Goal: Check status: Check status

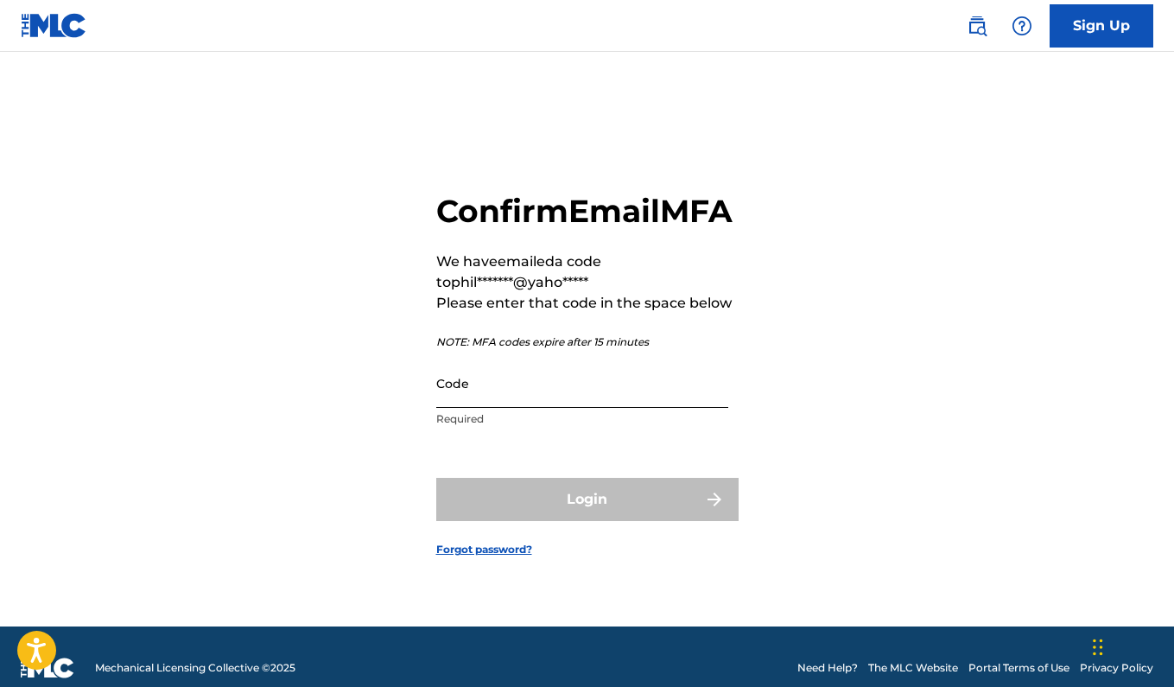
click at [502, 407] on input "Code" at bounding box center [582, 383] width 292 height 49
paste input "671273"
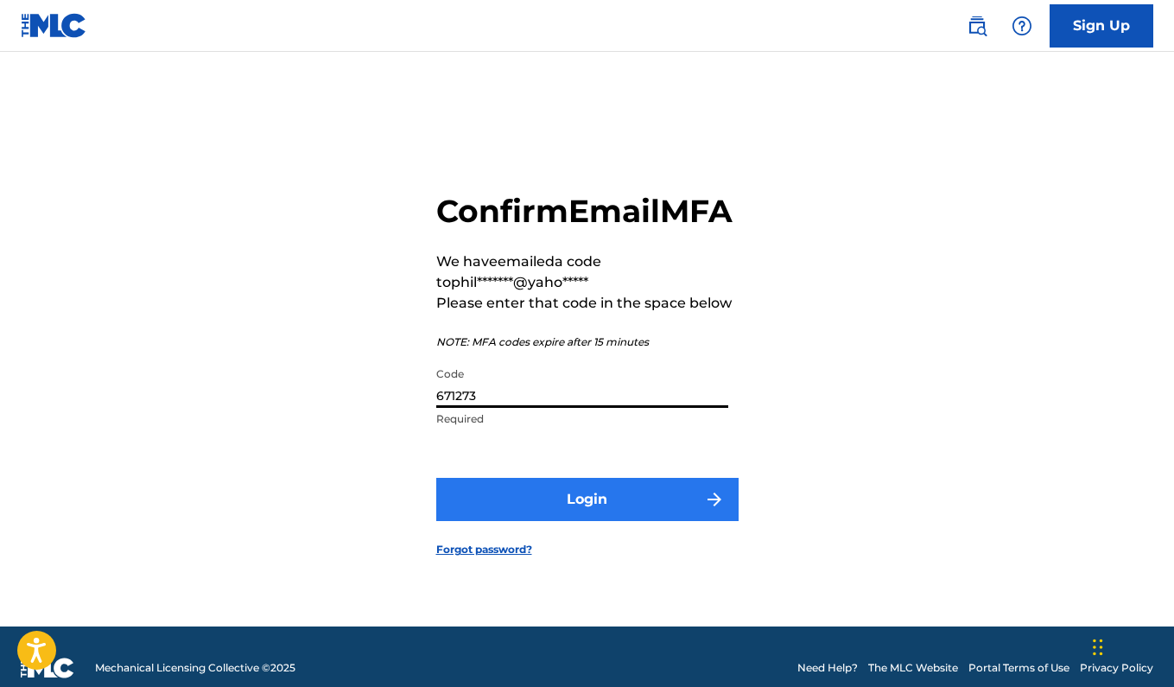
type input "671273"
click at [580, 521] on button "Login" at bounding box center [587, 499] width 302 height 43
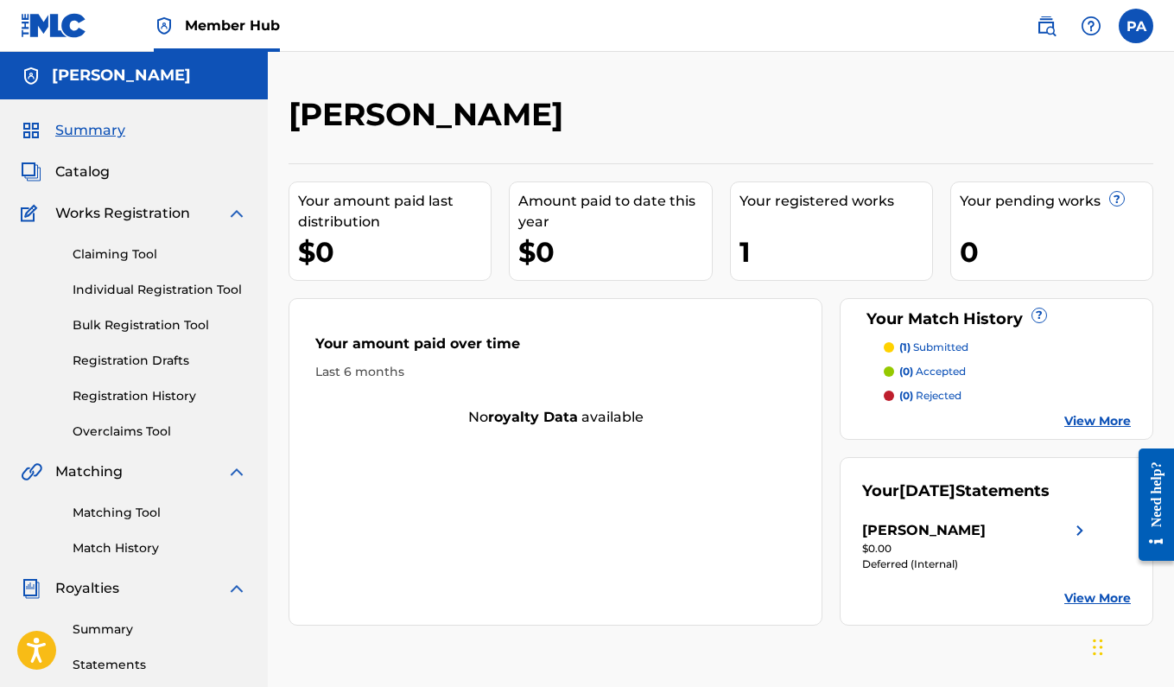
click at [1088, 420] on link "View More" at bounding box center [1097, 421] width 67 height 18
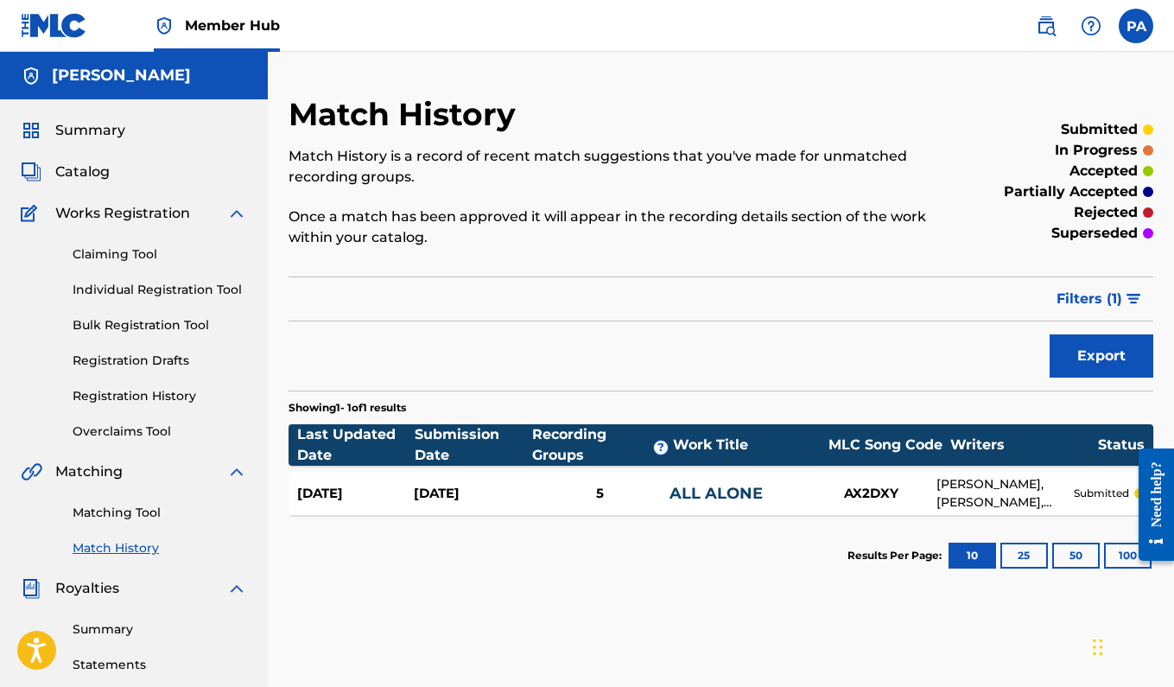
click at [750, 591] on section "Results Per Page: 10 25 50 100" at bounding box center [721, 555] width 865 height 81
click at [51, 13] on img at bounding box center [54, 25] width 67 height 25
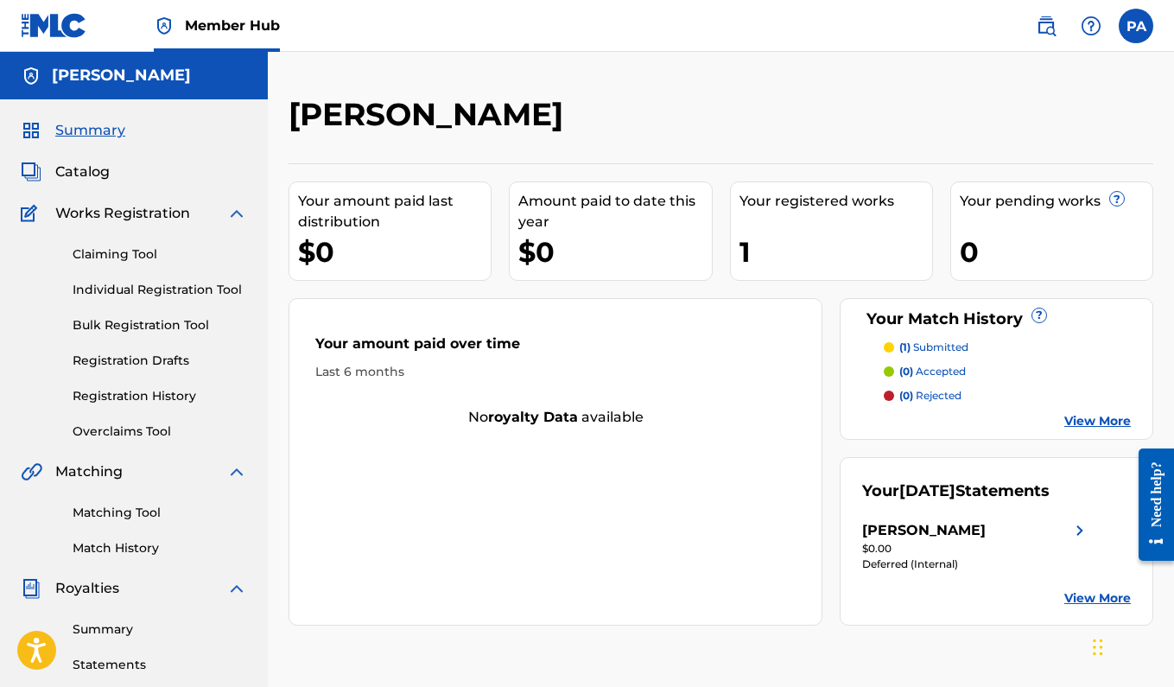
click at [970, 139] on div at bounding box center [1054, 120] width 199 height 51
click at [1127, 40] on label at bounding box center [1136, 26] width 35 height 35
click at [1136, 26] on input "PA [PERSON_NAME] [PERSON_NAME][EMAIL_ADDRESS][DOMAIN_NAME] Notification Prefere…" at bounding box center [1136, 26] width 0 height 0
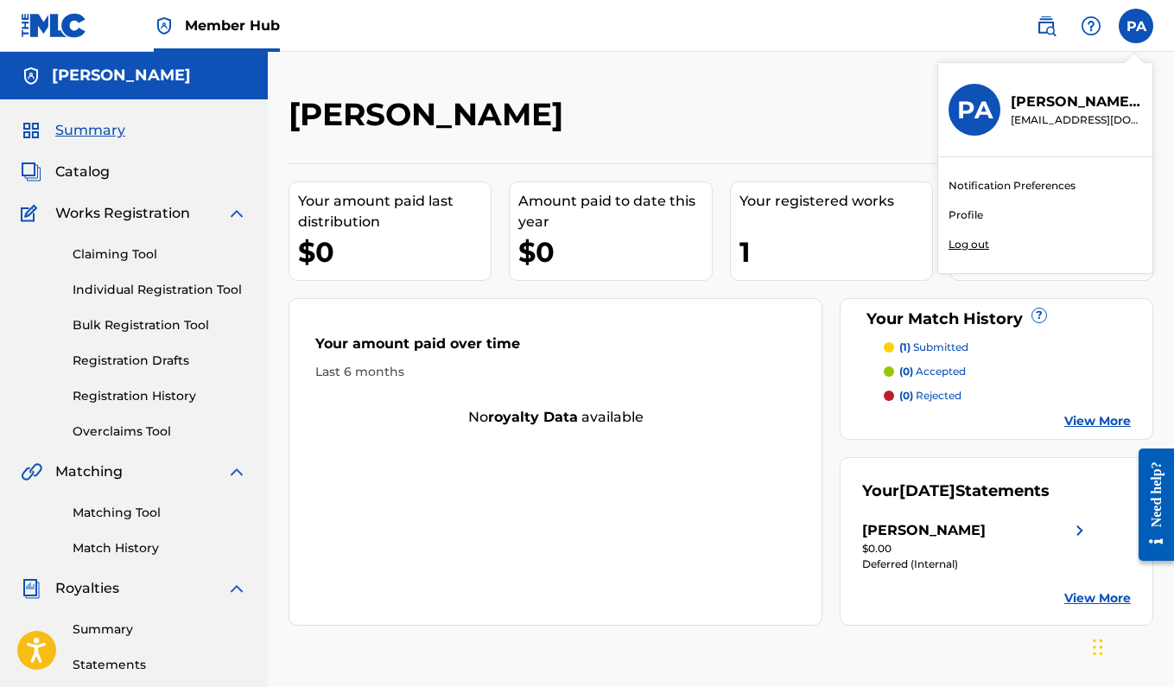
click at [965, 242] on p "Log out" at bounding box center [969, 245] width 41 height 16
click at [1136, 26] on input "PA [PERSON_NAME] [PERSON_NAME][EMAIL_ADDRESS][DOMAIN_NAME] Notification Prefere…" at bounding box center [1136, 26] width 0 height 0
